Goal: Task Accomplishment & Management: Manage account settings

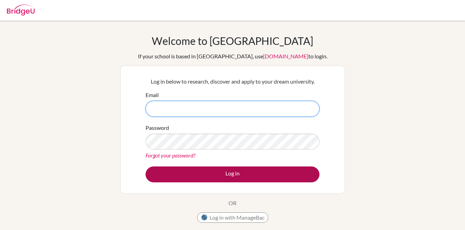
type input "[PERSON_NAME][EMAIL_ADDRESS][PERSON_NAME][DOMAIN_NAME]"
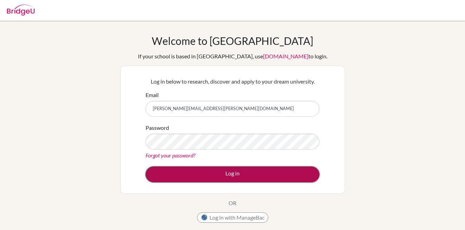
click at [250, 176] on button "Log in" at bounding box center [233, 175] width 174 height 16
